Goal: Information Seeking & Learning: Learn about a topic

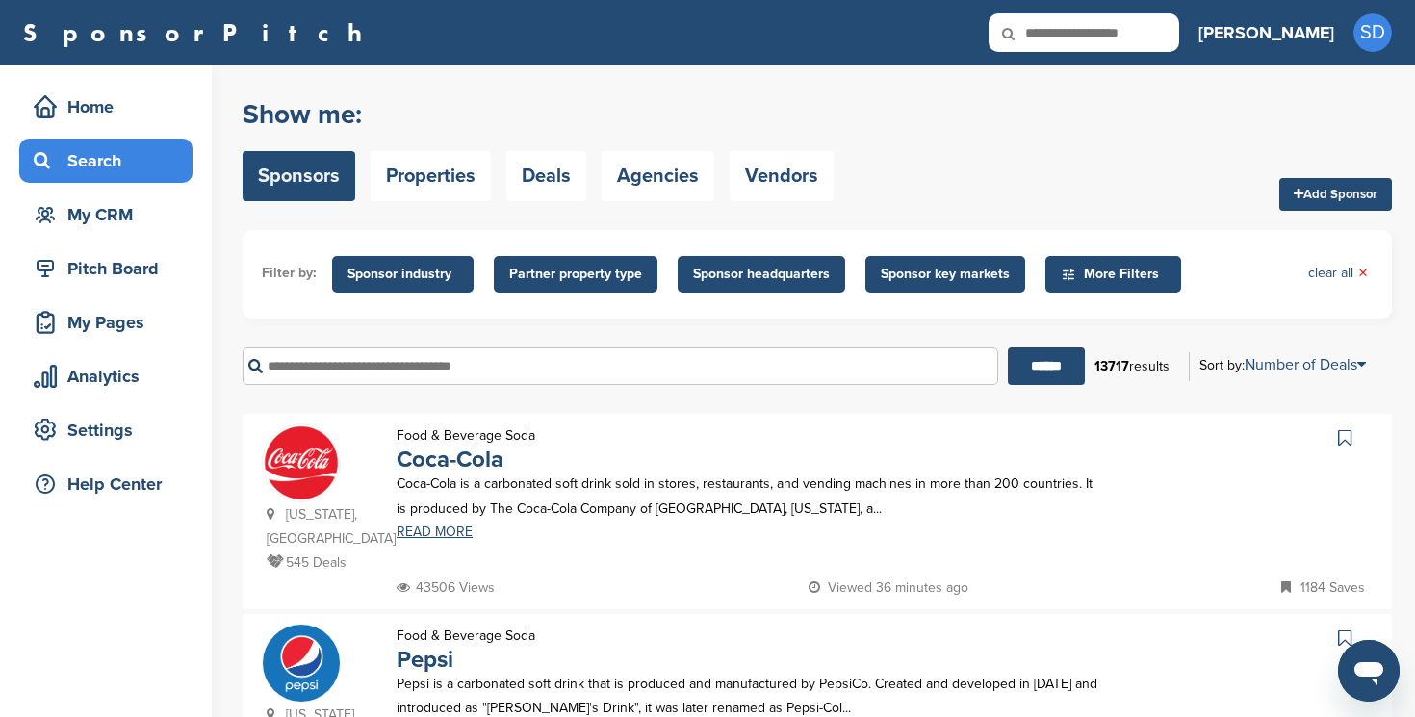
scroll to position [39, 0]
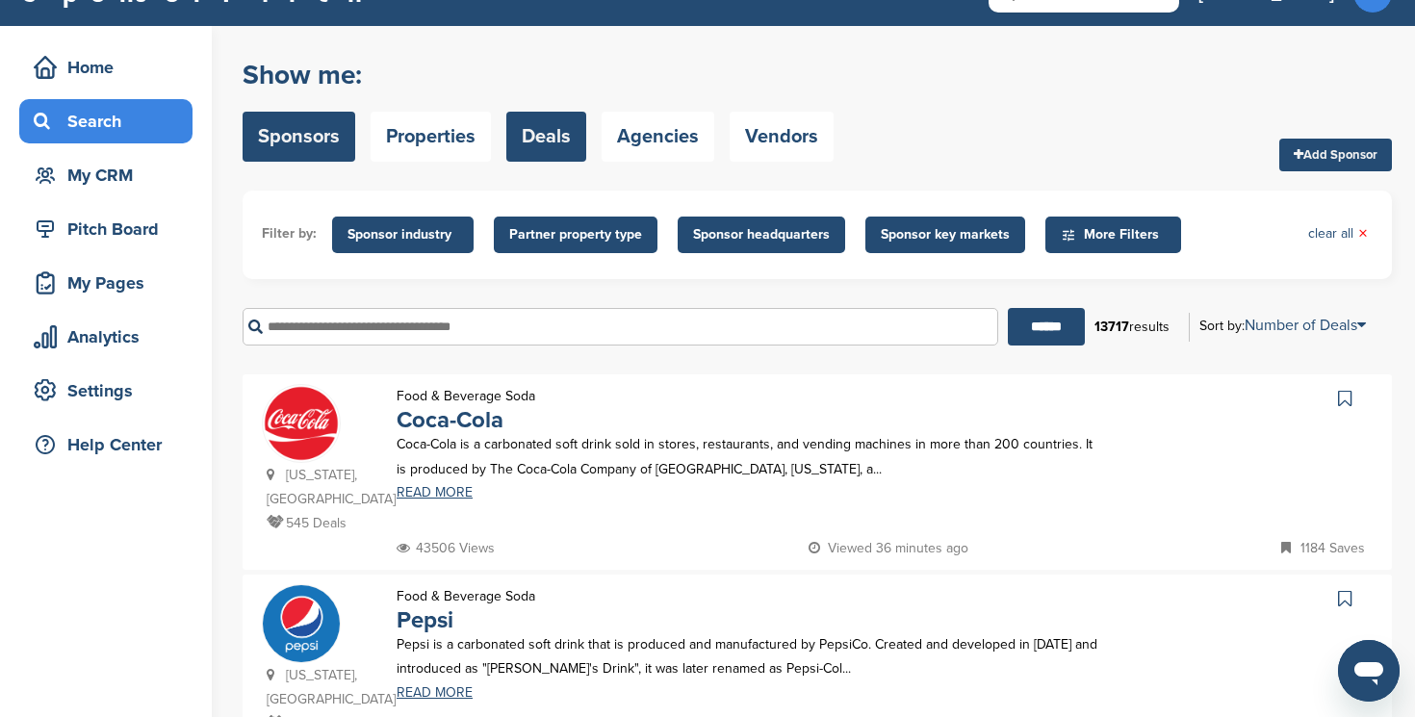
click at [553, 141] on link "Deals" at bounding box center [546, 137] width 80 height 50
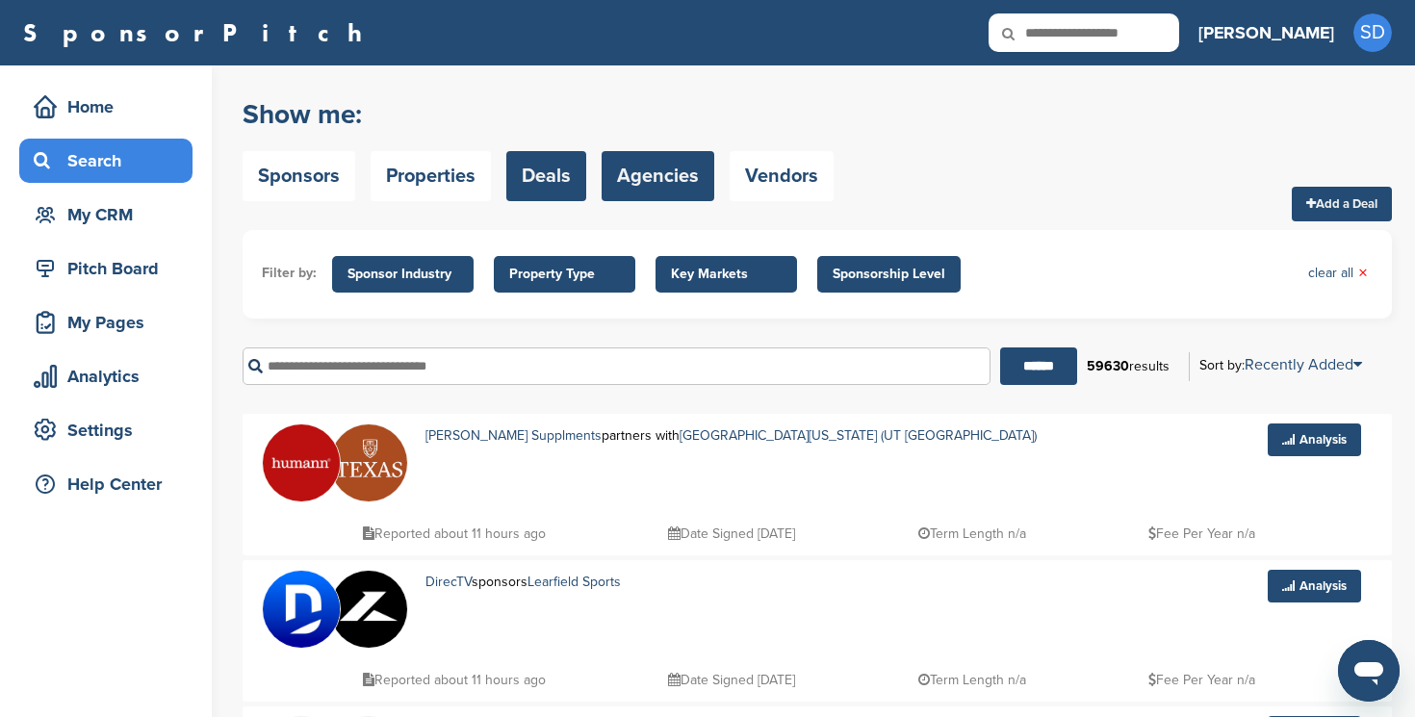
click at [675, 161] on link "Agencies" at bounding box center [658, 176] width 113 height 50
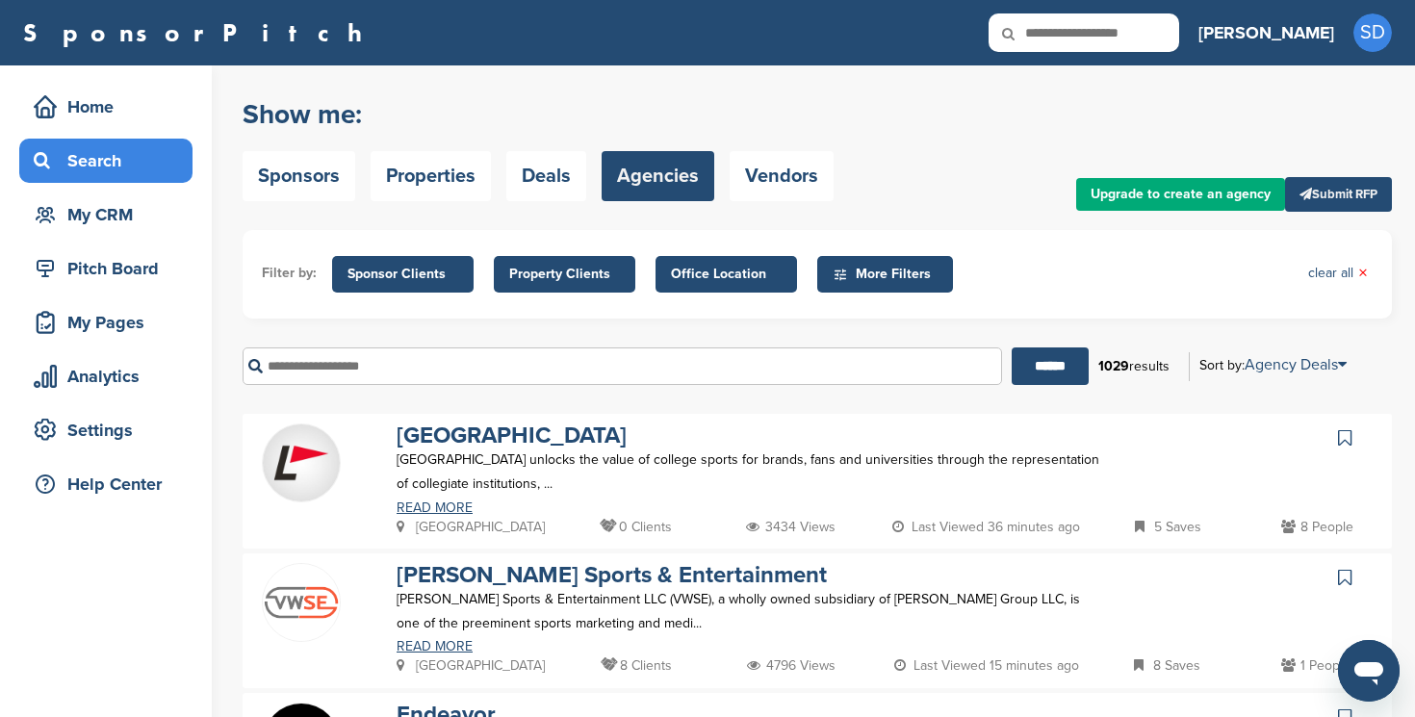
click at [755, 270] on span "Office Location" at bounding box center [726, 274] width 111 height 21
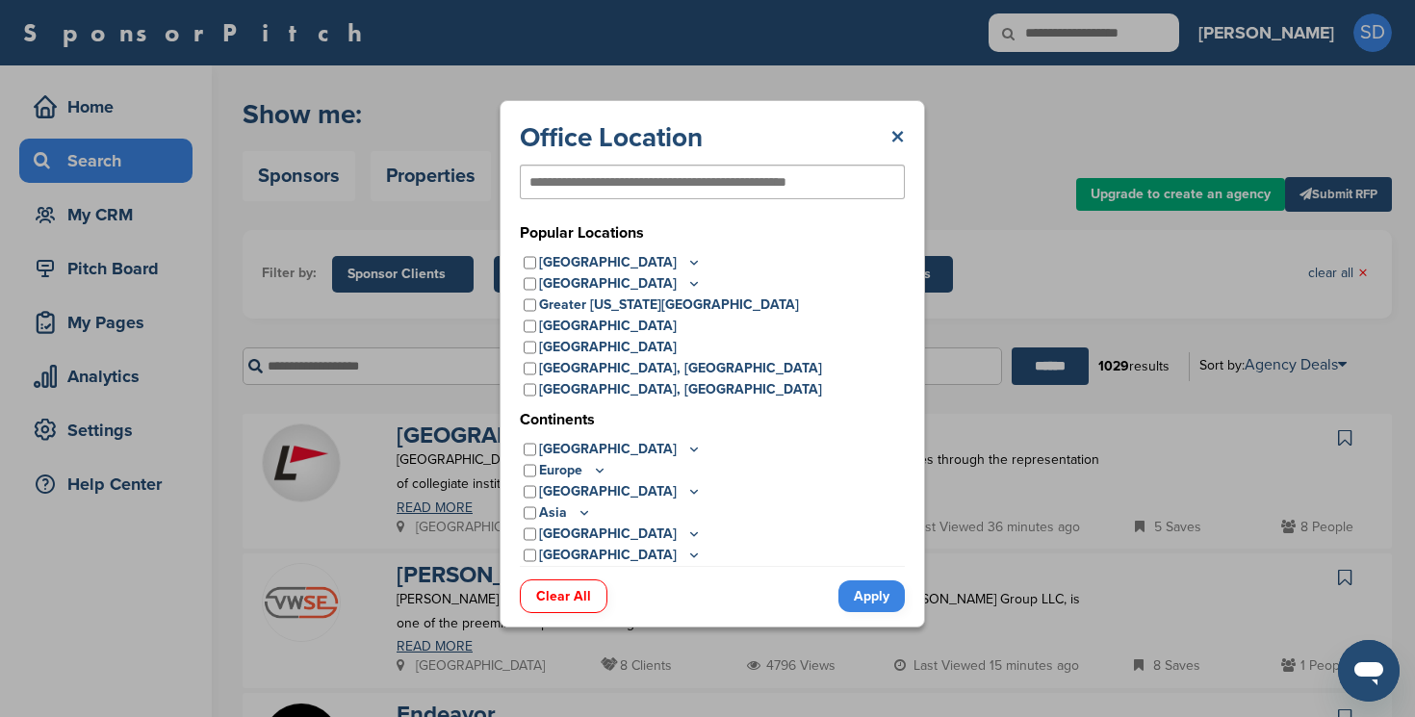
click at [894, 133] on link "×" at bounding box center [897, 137] width 14 height 35
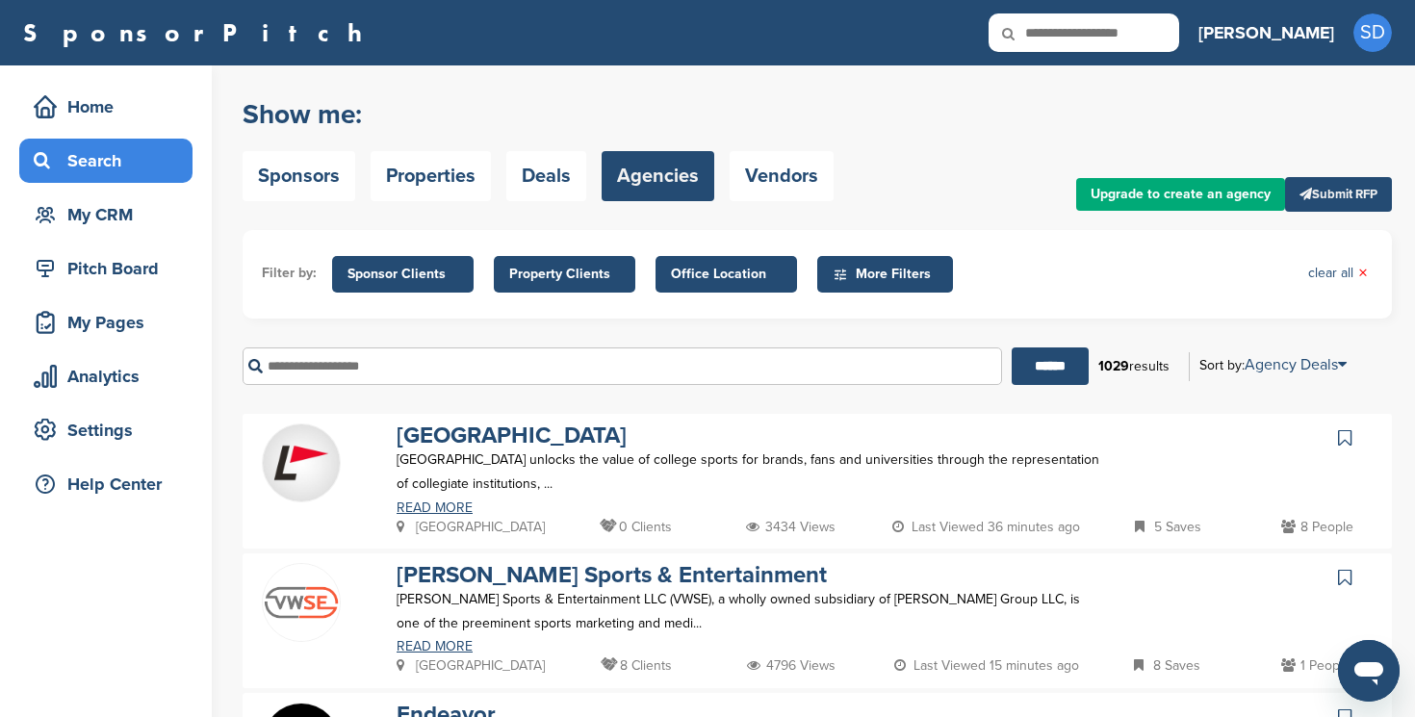
click at [550, 265] on span "Property Clients" at bounding box center [564, 274] width 111 height 21
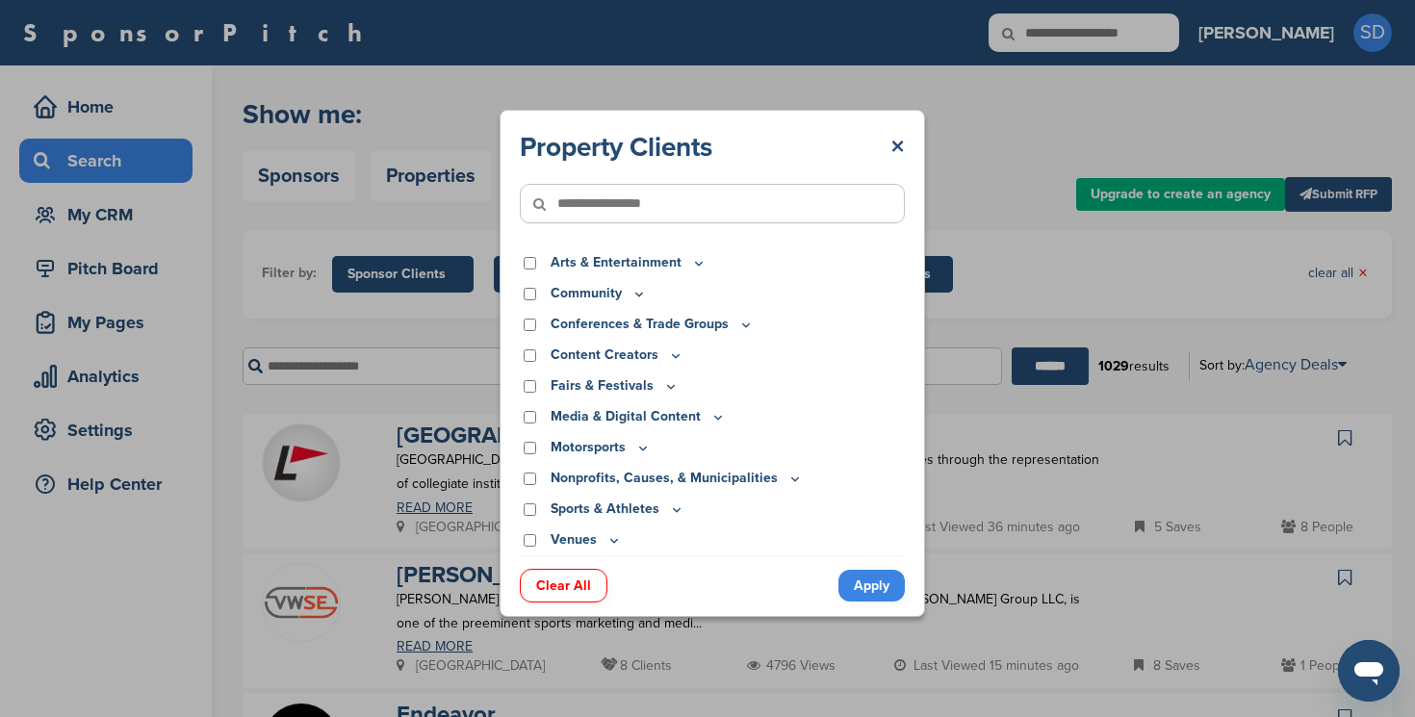
click at [876, 147] on div "Property Clients ×" at bounding box center [712, 147] width 385 height 35
click at [890, 144] on link "×" at bounding box center [897, 147] width 14 height 35
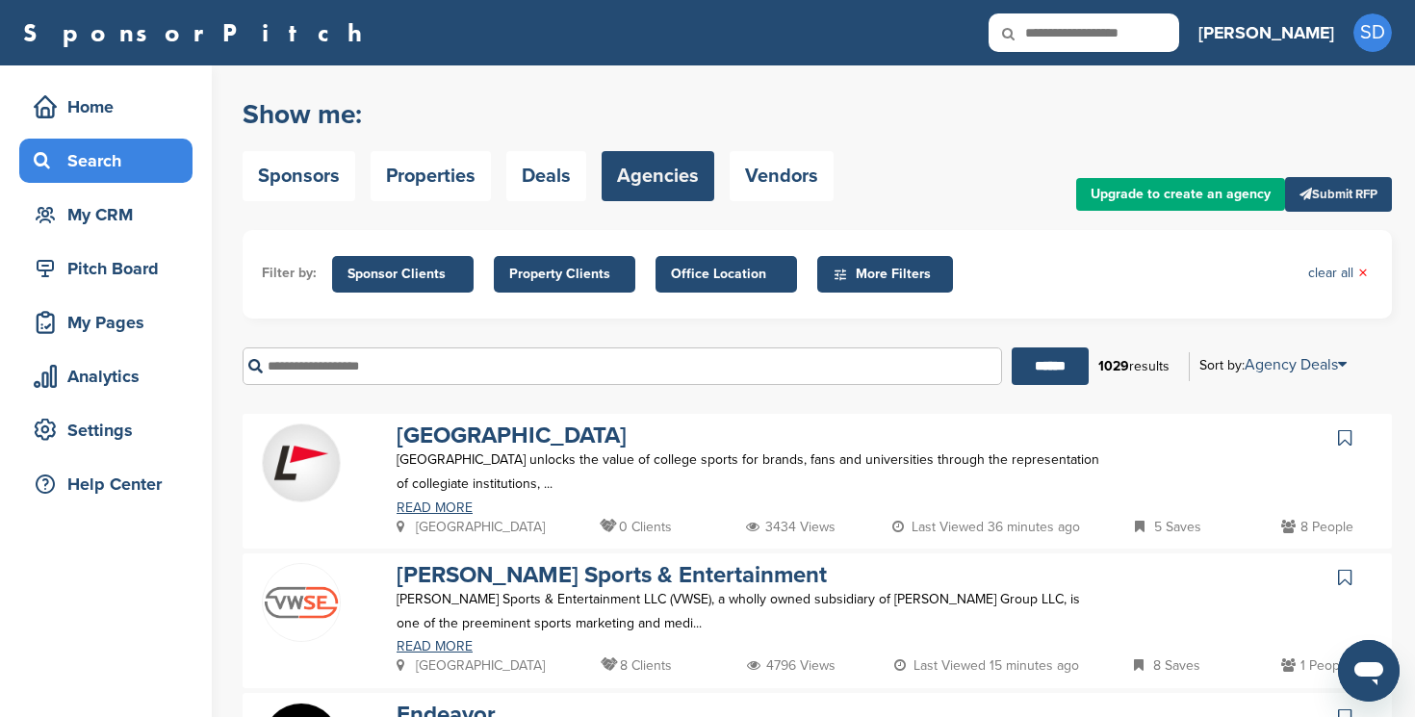
click at [452, 277] on span "Sponsor Clients" at bounding box center [402, 274] width 111 height 21
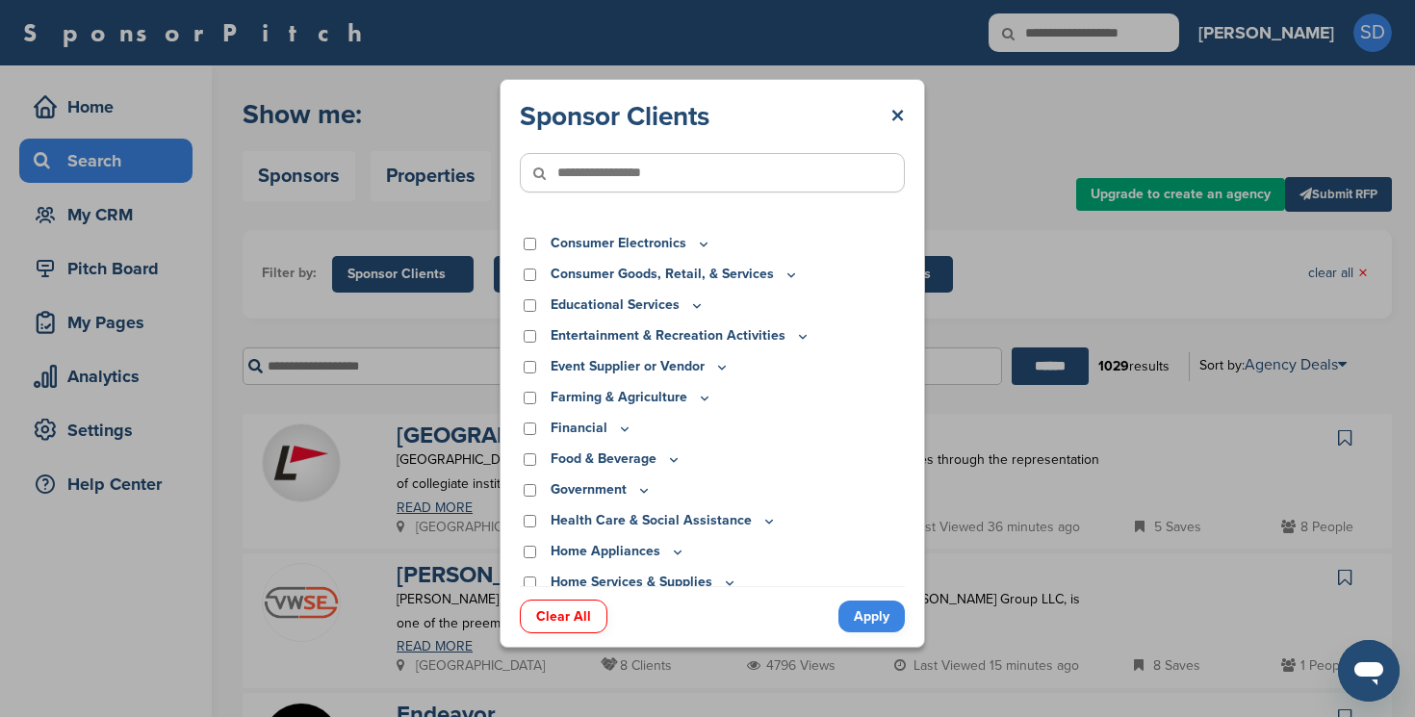
scroll to position [96, 0]
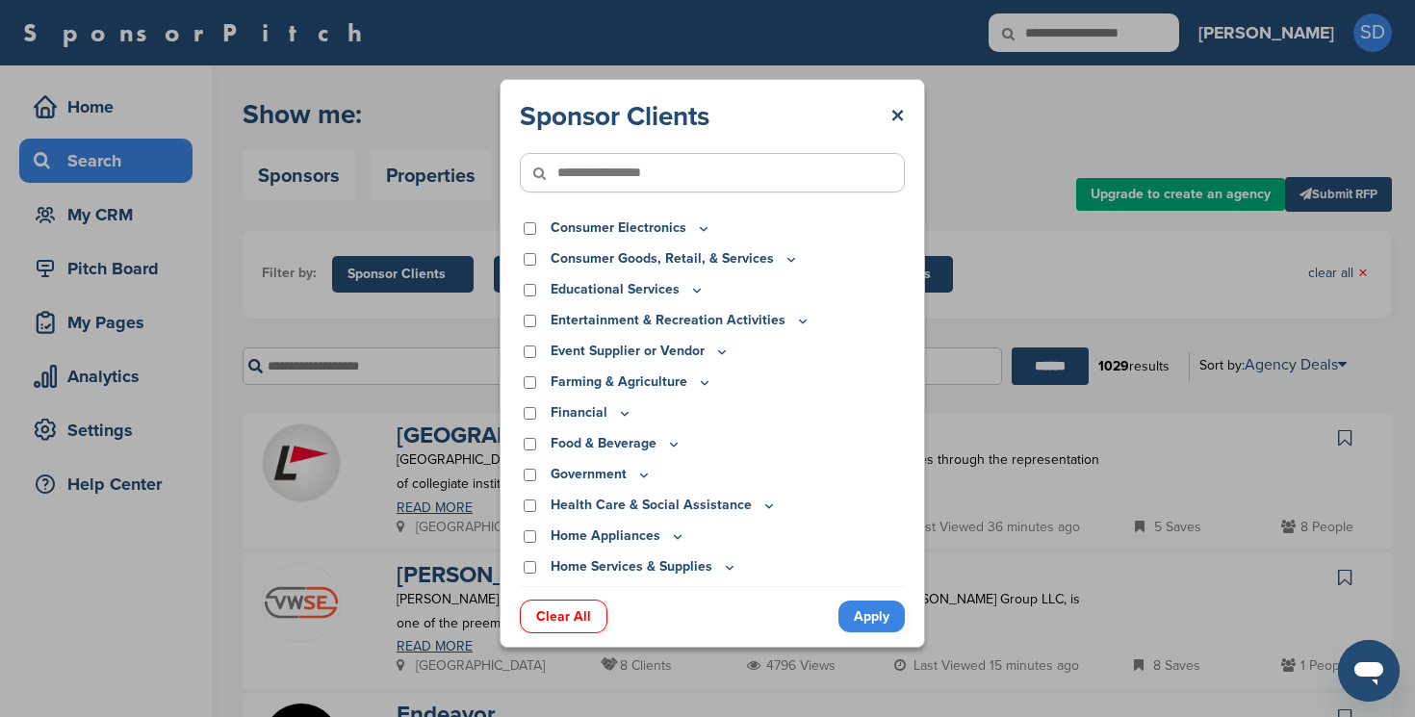
click at [527, 437] on div "Food & Beverage" at bounding box center [712, 443] width 385 height 21
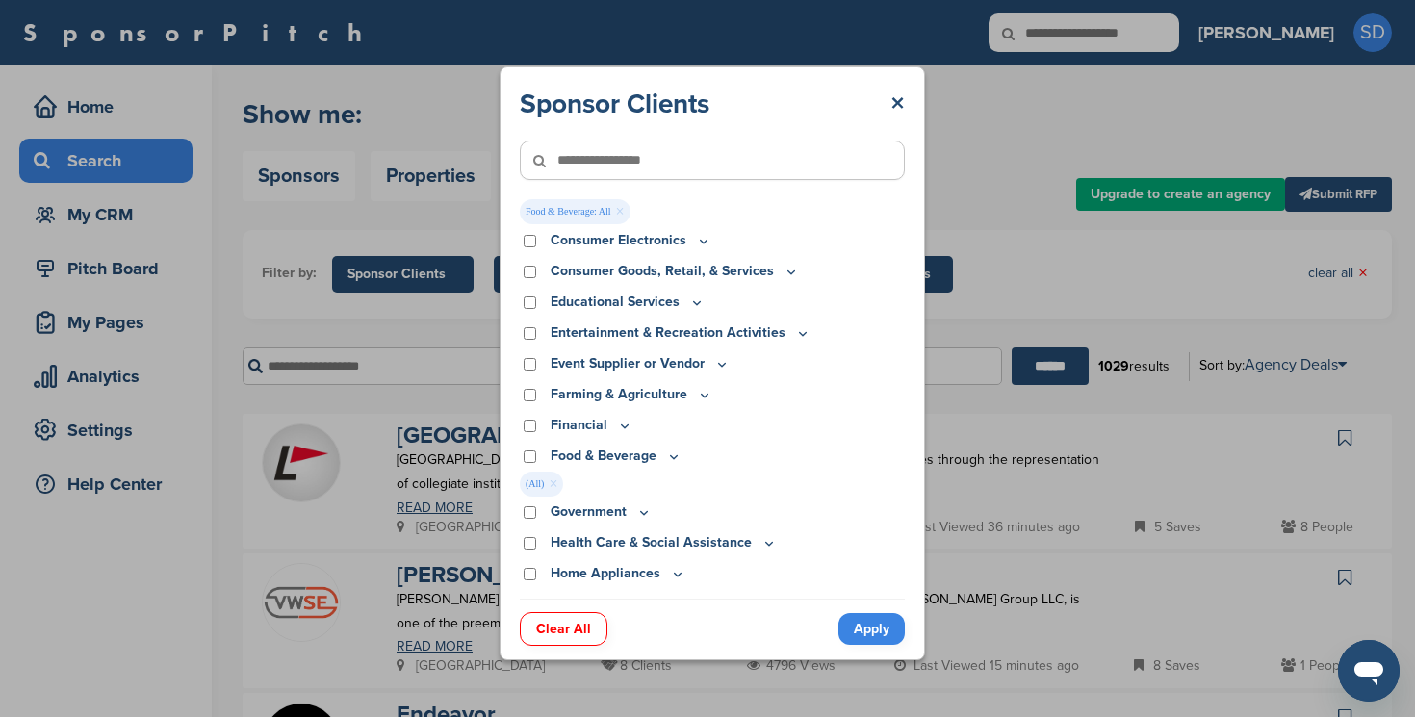
click at [865, 637] on link "Apply" at bounding box center [871, 629] width 66 height 32
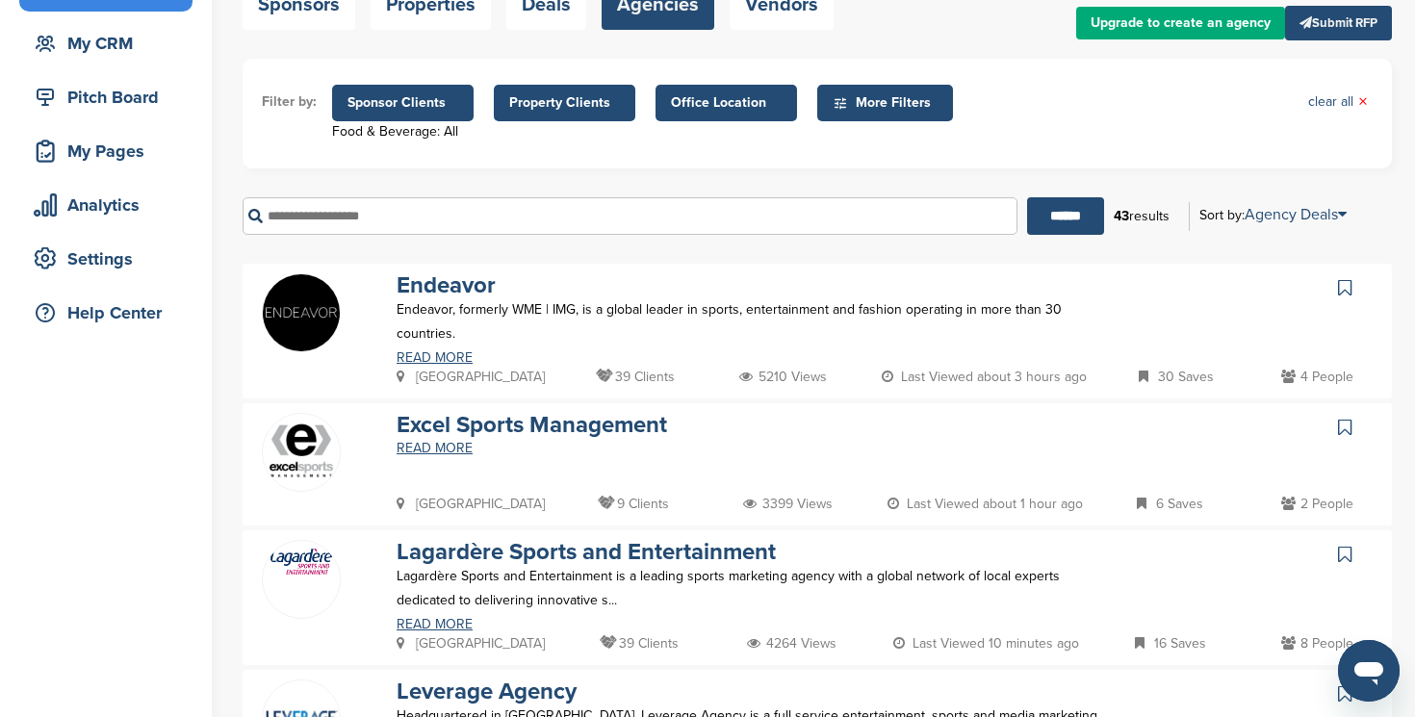
scroll to position [185, 0]
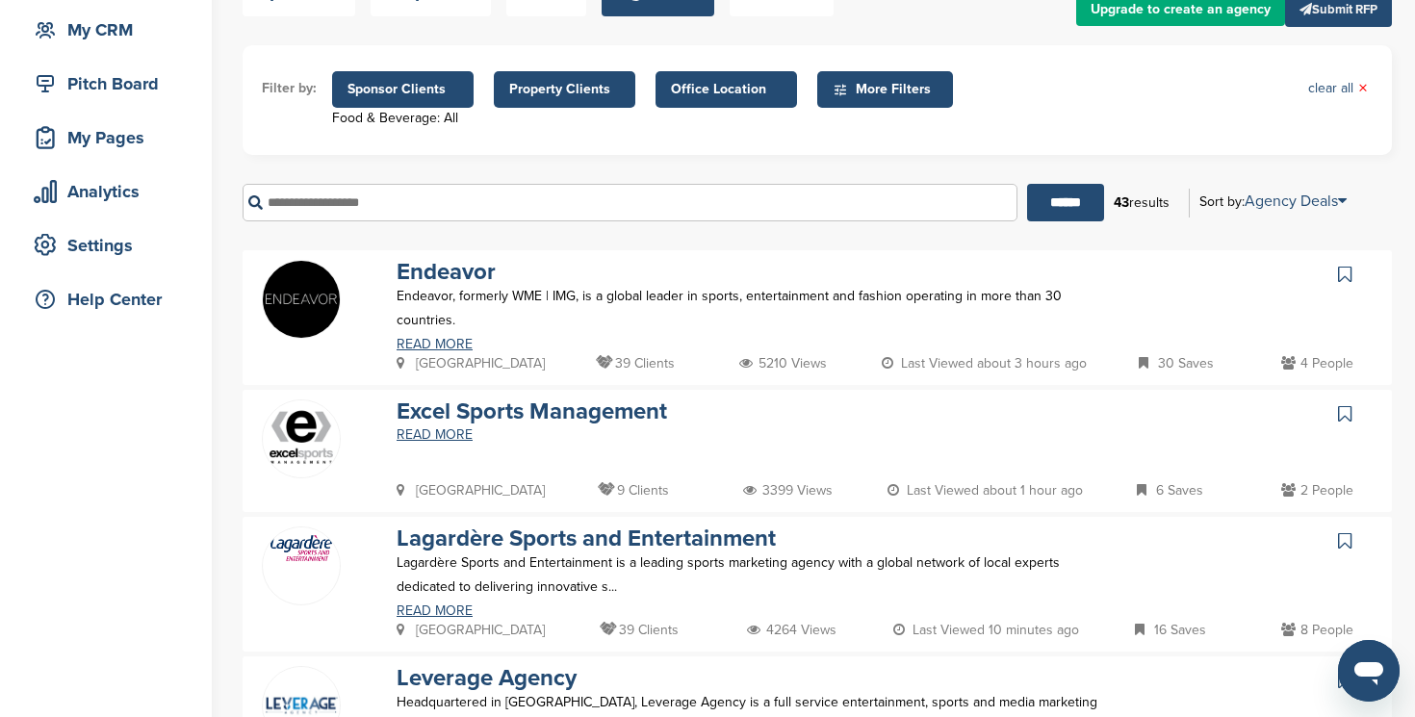
click at [596, 369] on p "39 Clients" at bounding box center [635, 363] width 79 height 24
click at [596, 365] on icon at bounding box center [605, 361] width 19 height 13
click at [442, 274] on link "Endeavor" at bounding box center [446, 272] width 99 height 28
click at [442, 278] on link "Endeavor" at bounding box center [446, 272] width 99 height 28
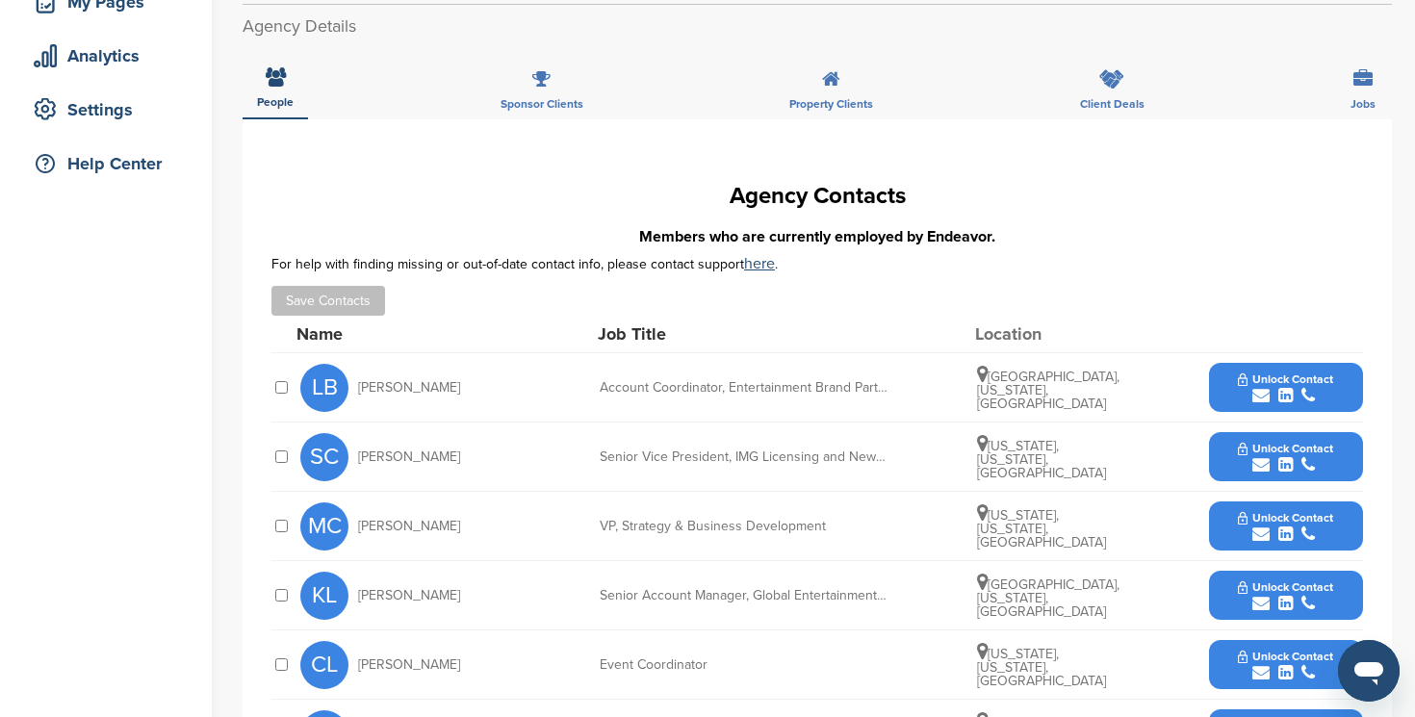
scroll to position [322, 0]
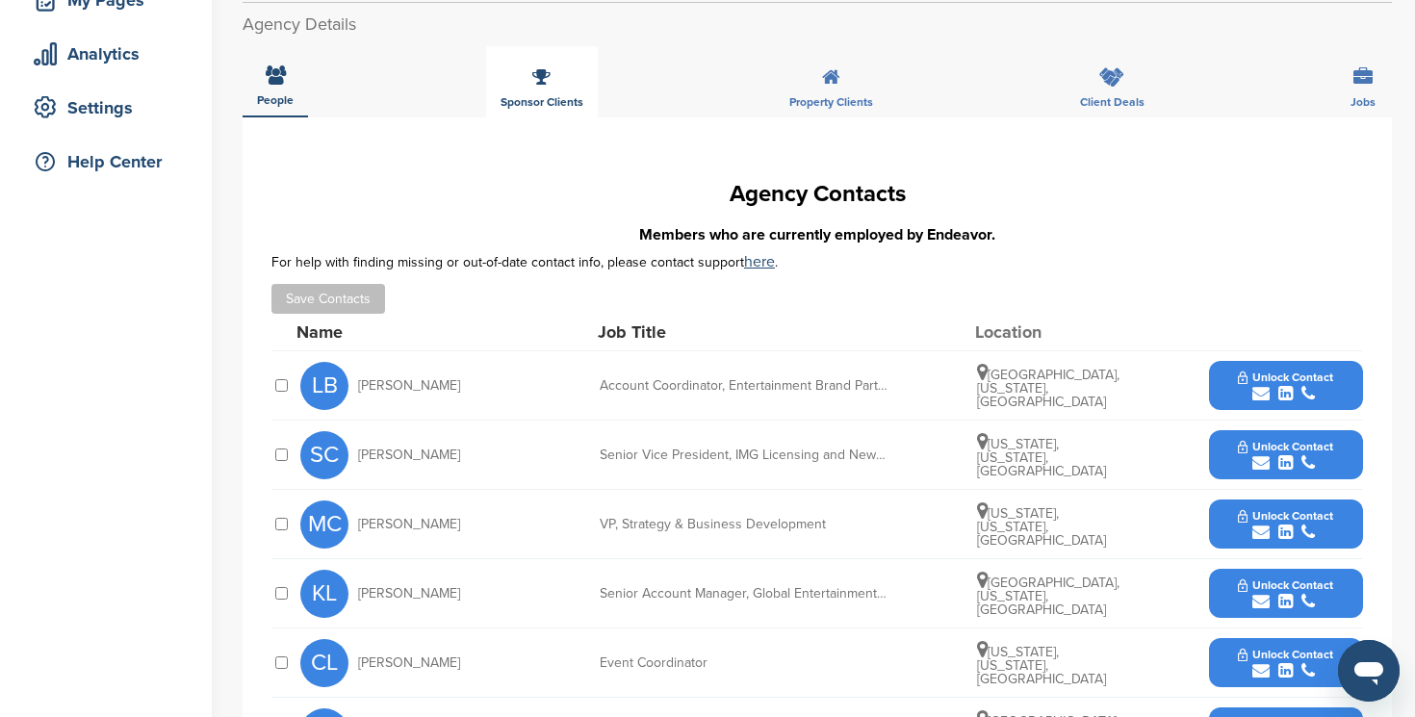
click at [552, 89] on div "Sponsor Clients" at bounding box center [542, 81] width 112 height 71
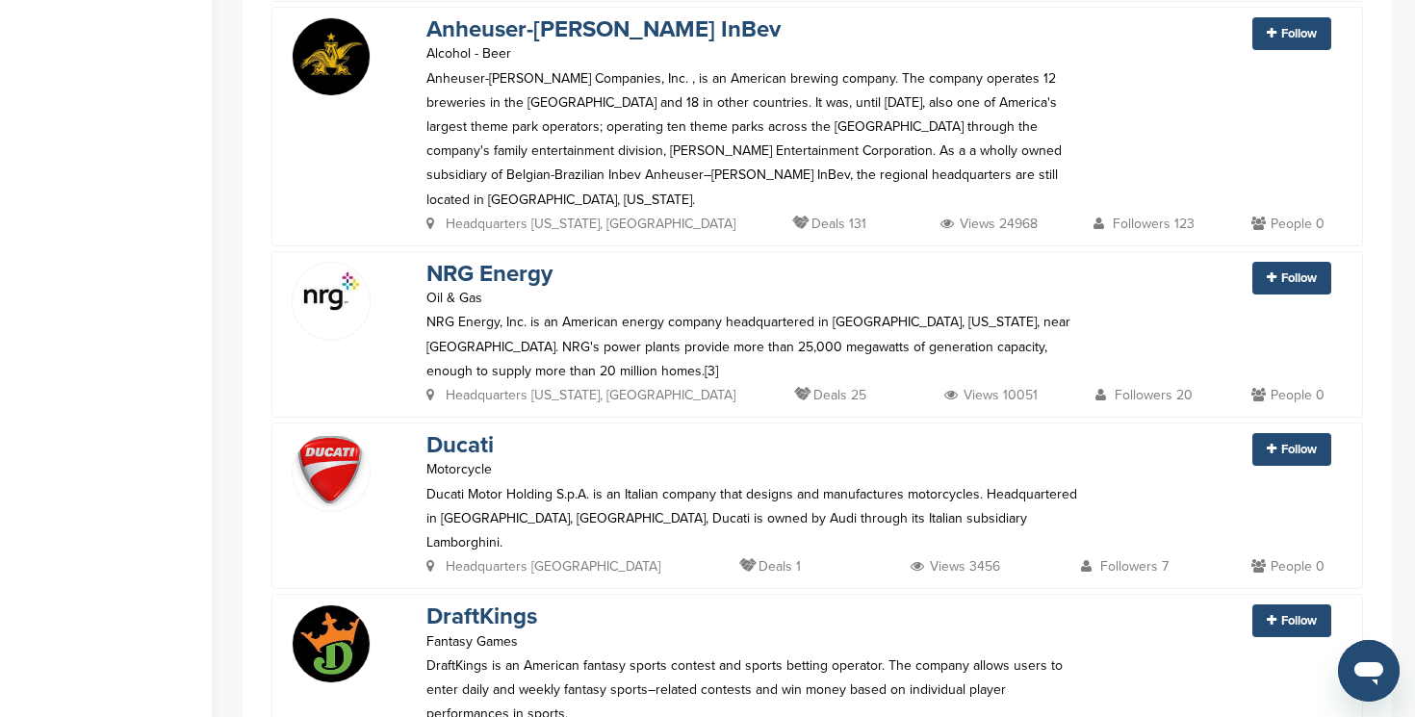
scroll to position [4091, 0]
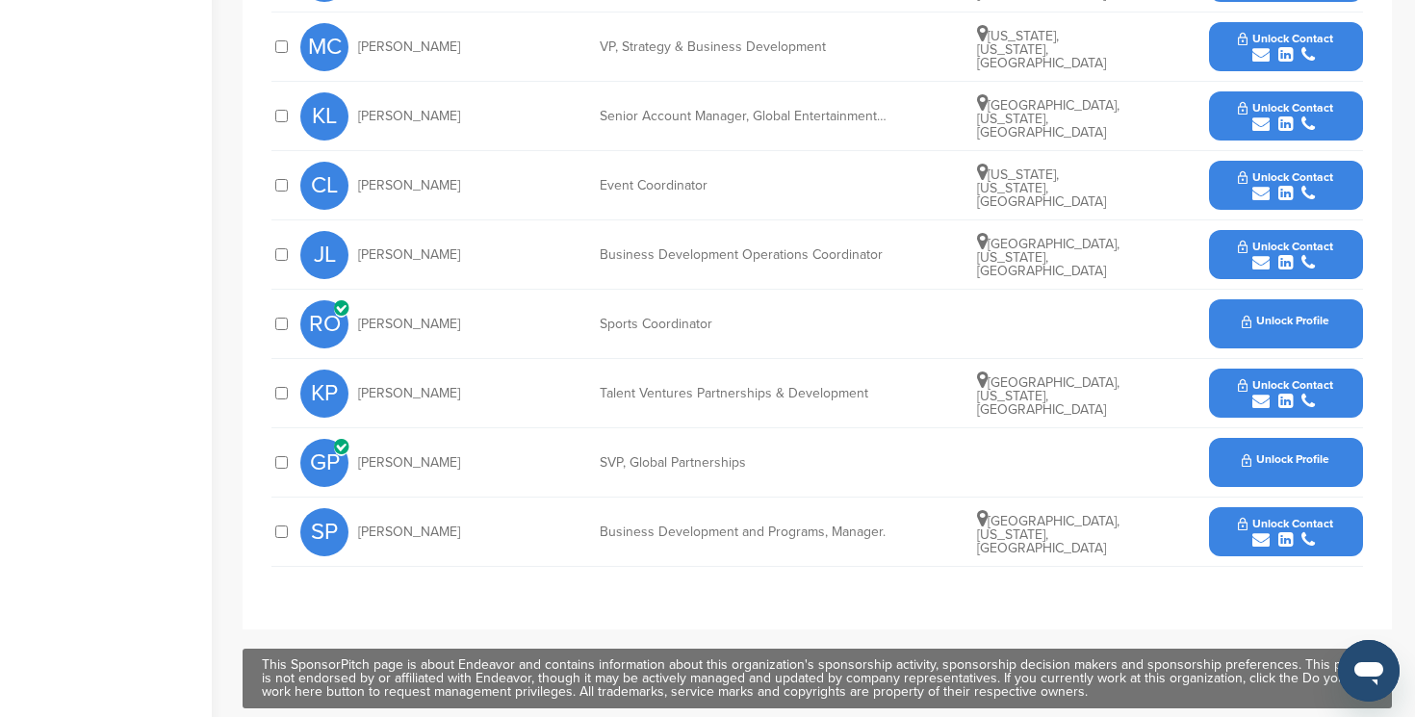
scroll to position [499, 0]
